Goal: Task Accomplishment & Management: Complete application form

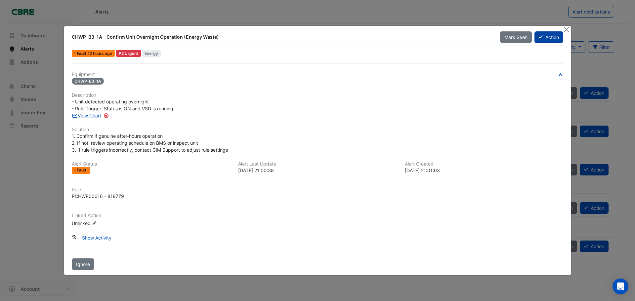
click at [546, 36] on button "Action" at bounding box center [548, 37] width 29 height 12
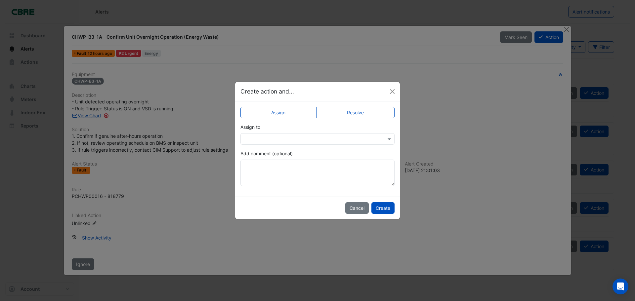
click at [287, 138] on input "text" at bounding box center [311, 139] width 134 height 7
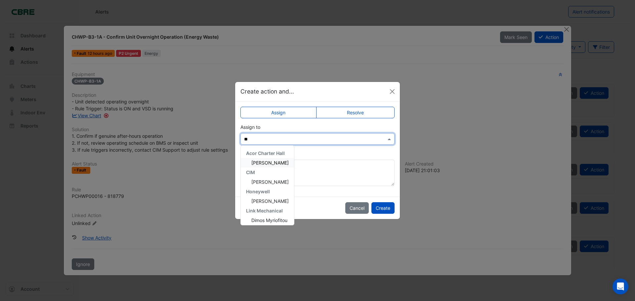
type input "***"
click at [274, 163] on span "Dimos Myriofitou" at bounding box center [269, 163] width 36 height 6
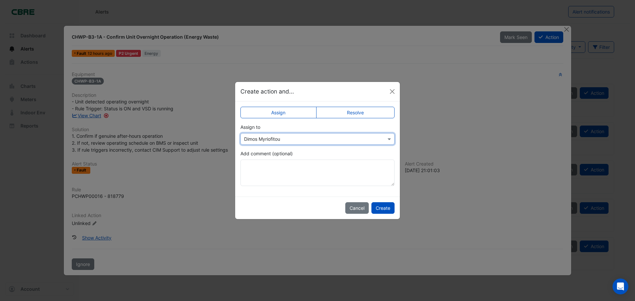
click at [313, 136] on input "text" at bounding box center [311, 139] width 134 height 7
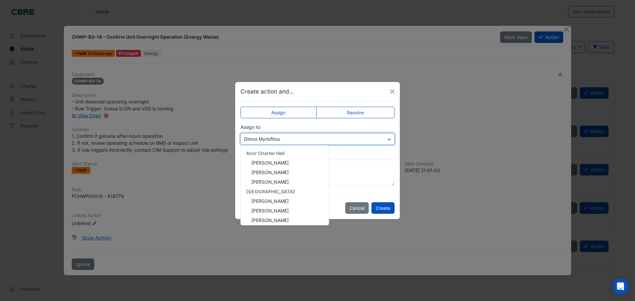
scroll to position [204, 0]
click at [276, 207] on span "Dimos Myriofitou" at bounding box center [269, 208] width 36 height 6
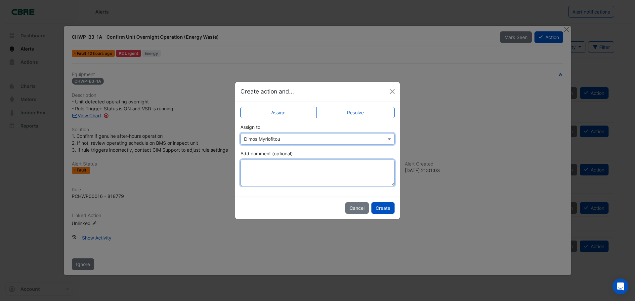
click at [280, 181] on textarea "Add comment (optional)" at bounding box center [317, 173] width 154 height 26
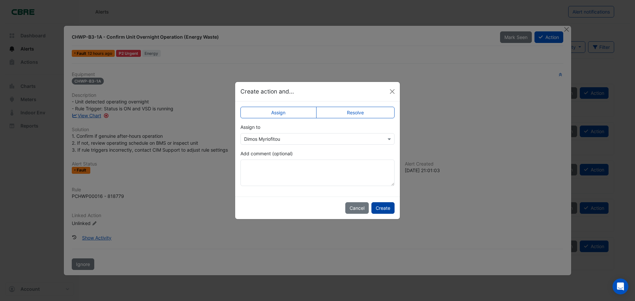
click at [381, 204] on button "Create" at bounding box center [382, 208] width 23 height 12
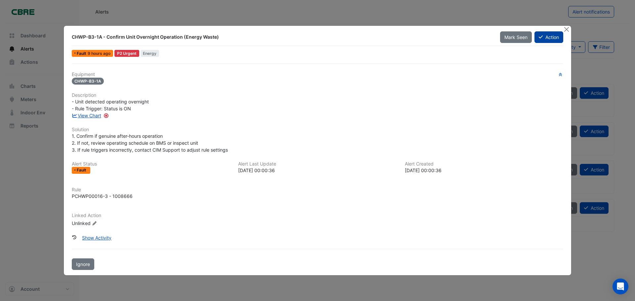
click at [542, 37] on button "Action" at bounding box center [548, 37] width 29 height 12
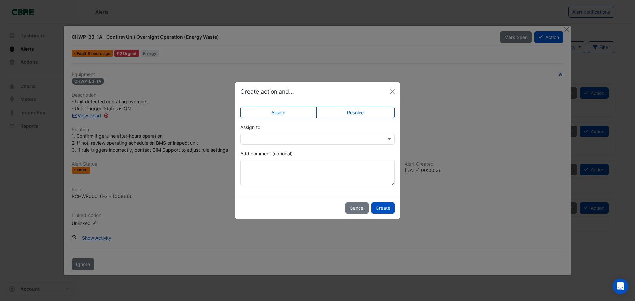
click at [303, 143] on div at bounding box center [317, 139] width 154 height 12
type input "***"
click at [278, 159] on div "Dimos Myriofitou" at bounding box center [267, 163] width 52 height 10
click at [386, 210] on button "Create" at bounding box center [382, 208] width 23 height 12
